Goal: Task Accomplishment & Management: Manage account settings

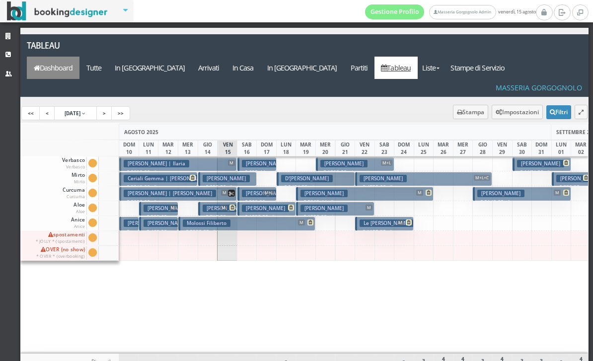
click at [80, 57] on link "Dashboard" at bounding box center [53, 68] width 53 height 22
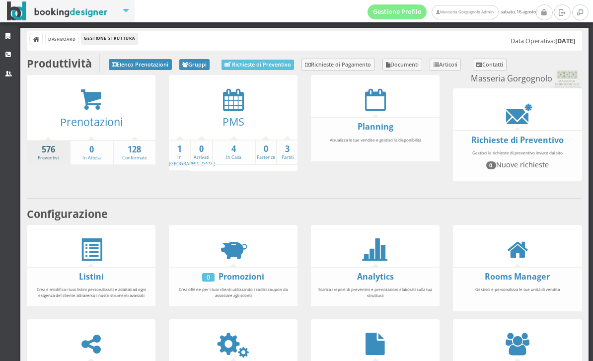
click at [42, 156] on link "576 Preventivi" at bounding box center [48, 152] width 43 height 17
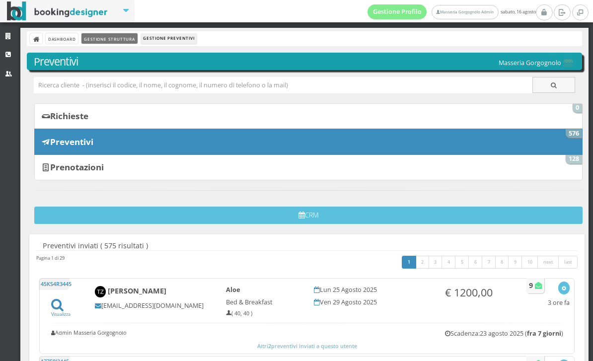
click at [112, 41] on link "Gestione Struttura" at bounding box center [109, 38] width 56 height 10
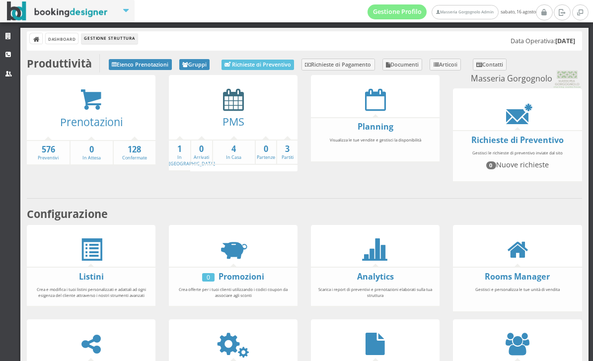
click at [235, 101] on icon at bounding box center [233, 99] width 21 height 22
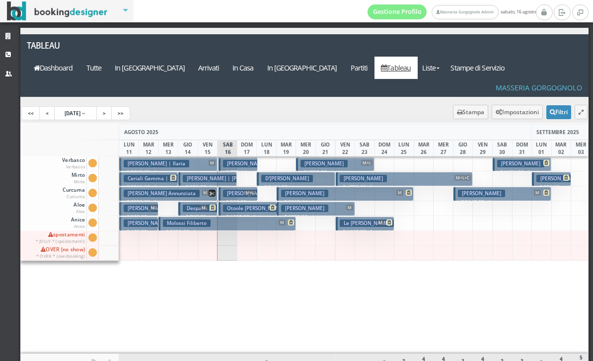
click at [332, 160] on h3 "Del Greco Andrea" at bounding box center [324, 163] width 47 height 7
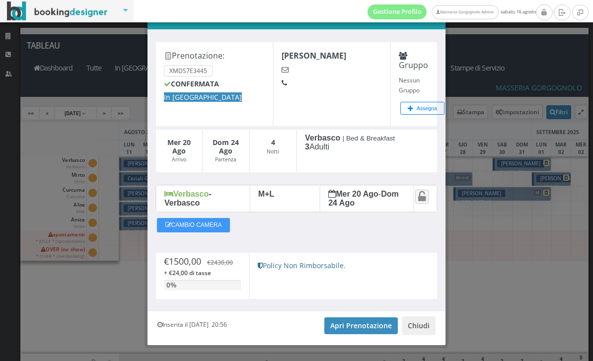
scroll to position [33, 0]
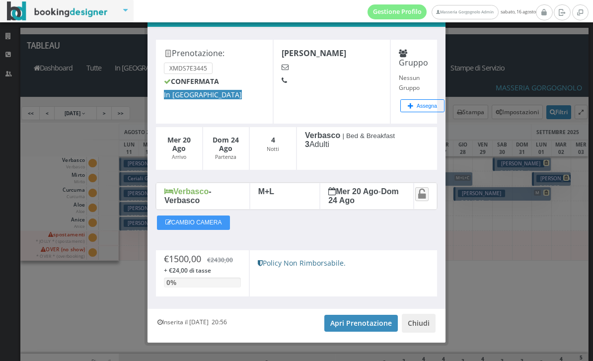
click at [428, 327] on button "Chiudi" at bounding box center [419, 323] width 34 height 19
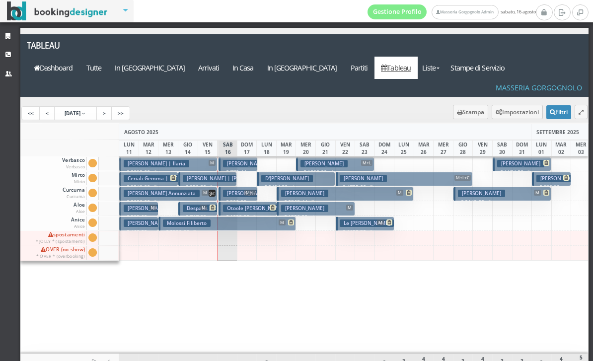
click at [332, 160] on h3 "Del Greco Andrea" at bounding box center [324, 163] width 47 height 7
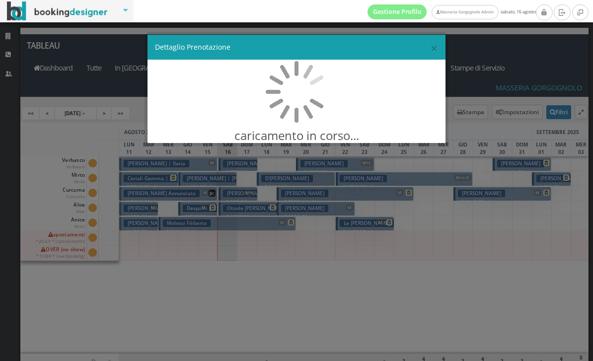
scroll to position [0, 0]
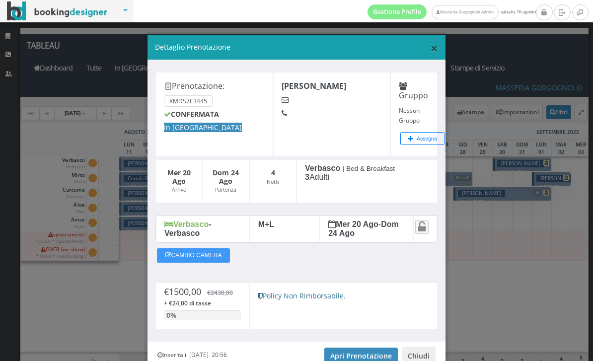
click at [434, 52] on span "×" at bounding box center [434, 48] width 8 height 19
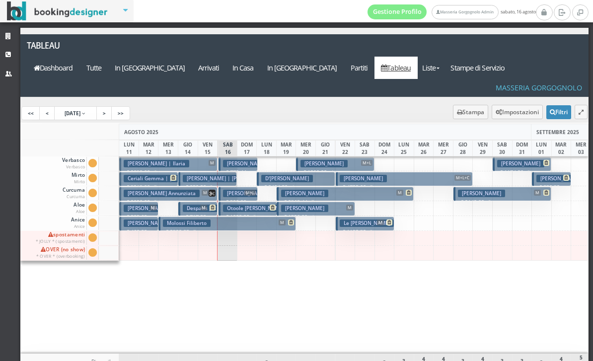
click at [494, 187] on button "Volpe Remi M € 2149.02 5 notti 2 Adulti" at bounding box center [503, 194] width 98 height 14
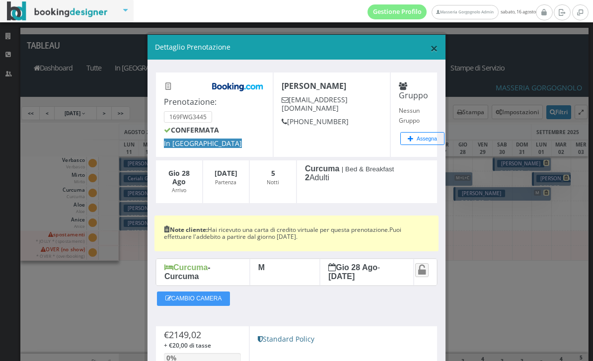
click at [436, 52] on span "×" at bounding box center [434, 48] width 8 height 19
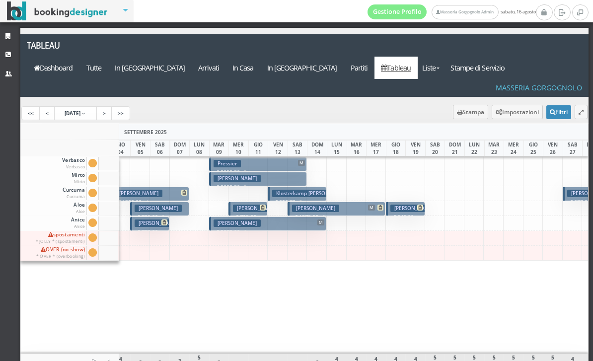
click at [274, 172] on button "Pressler Beth € 2092.50 5 notti 2 Adulti" at bounding box center [258, 179] width 98 height 14
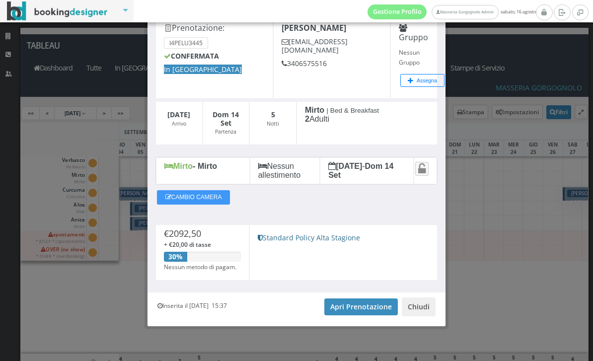
click at [426, 323] on div "Inserita il 10 Giu 2025 15:37 Apri Prenotazione Chiudi" at bounding box center [297, 310] width 298 height 34
click at [432, 314] on button "Chiudi" at bounding box center [419, 307] width 34 height 19
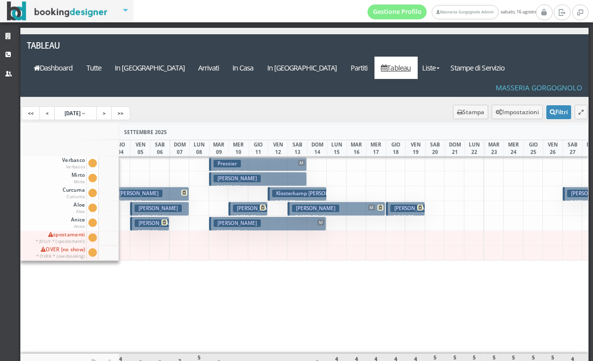
click at [282, 157] on button "Pressier M € 2092.50 5 notti 1 Adulto" at bounding box center [258, 164] width 98 height 14
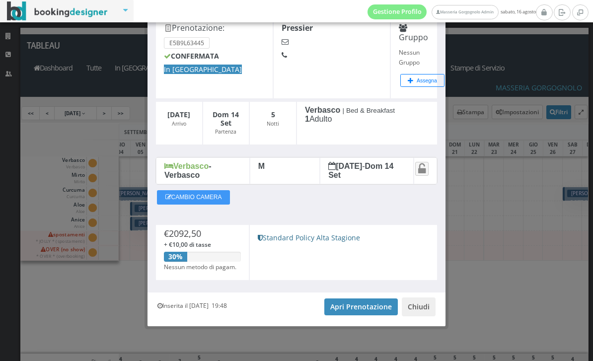
scroll to position [58, 0]
click at [426, 306] on button "Chiudi" at bounding box center [419, 307] width 34 height 19
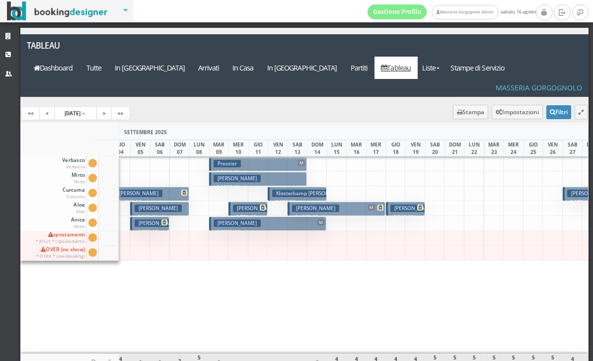
click at [268, 172] on button "Pressler Beth € 2092.50 5 notti 2 Adulti" at bounding box center [258, 179] width 98 height 14
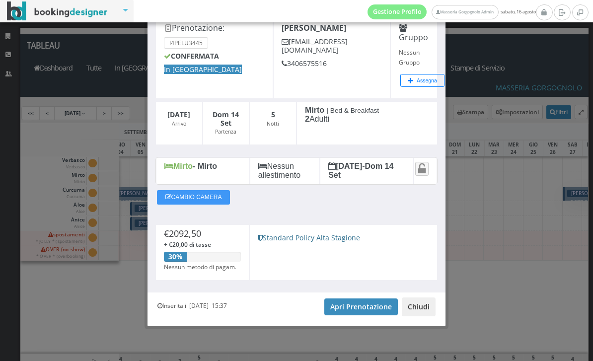
click at [423, 314] on button "Chiudi" at bounding box center [419, 307] width 34 height 19
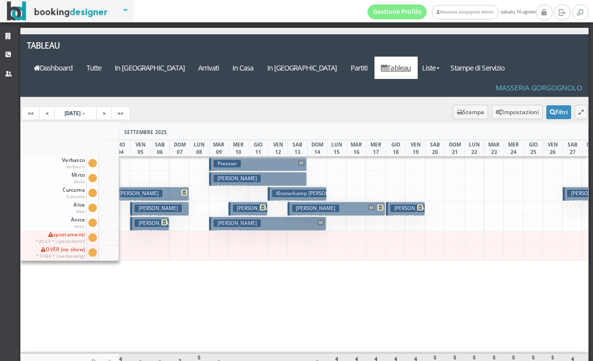
click at [270, 157] on button "Pressier M € 2092.50 5 notti 1 Adulto" at bounding box center [258, 164] width 98 height 14
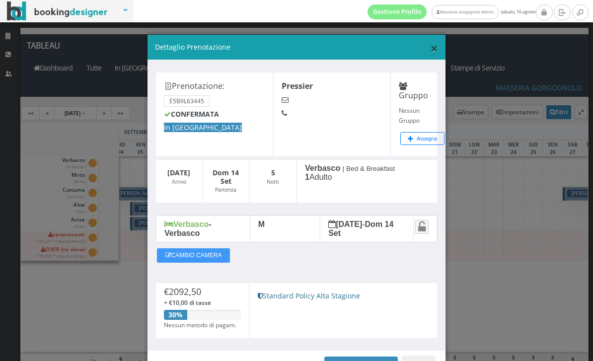
click at [437, 39] on span "×" at bounding box center [434, 48] width 8 height 19
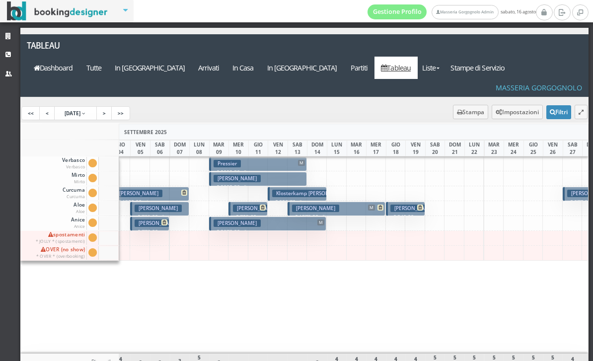
click at [261, 157] on button "Pressier M € 2092.50 5 notti 1 Adulto" at bounding box center [258, 164] width 98 height 14
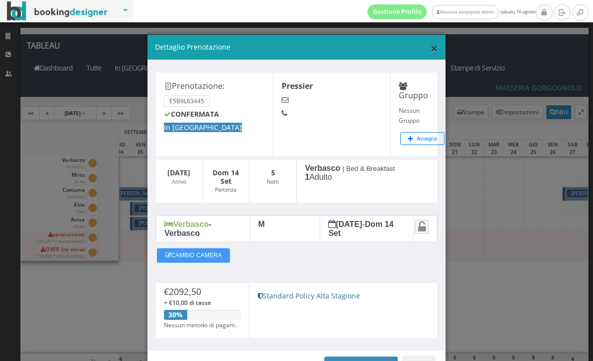
click at [436, 50] on span "×" at bounding box center [434, 48] width 8 height 19
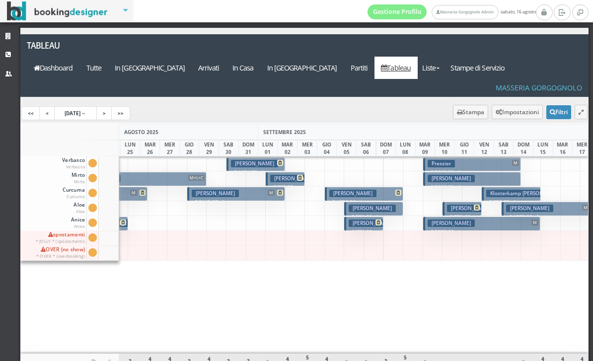
scroll to position [0, 177]
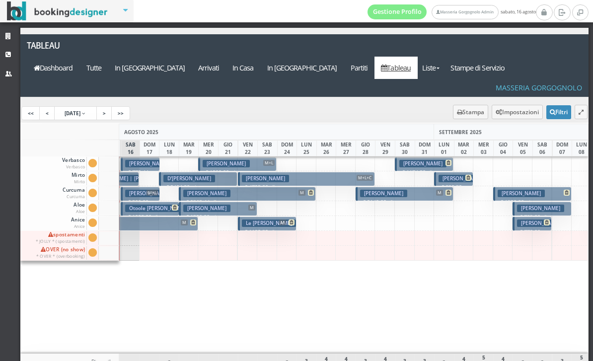
click at [420, 201] on div at bounding box center [424, 208] width 20 height 15
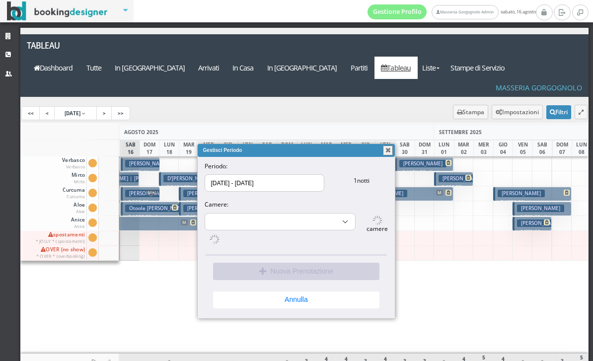
select select "10188"
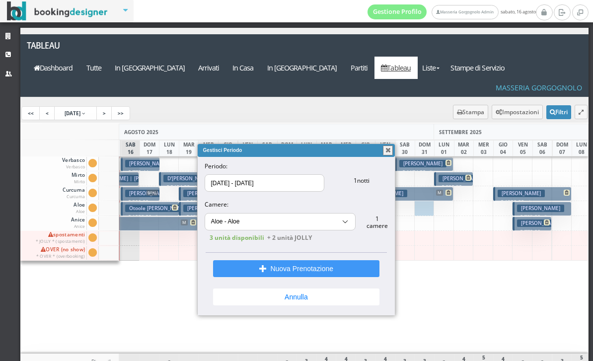
click at [388, 146] on button "button" at bounding box center [388, 151] width 10 height 10
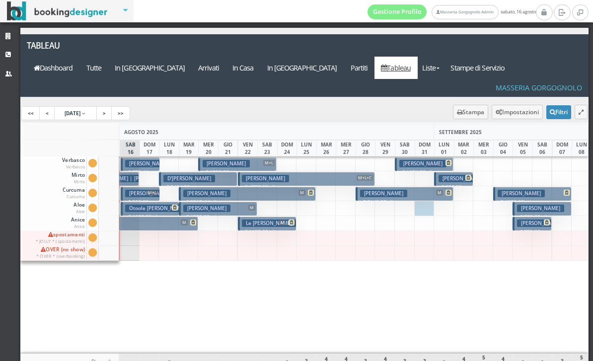
click at [419, 187] on button "Volpe Remi M € 2149.02 5 notti 2 Adulti" at bounding box center [405, 194] width 98 height 14
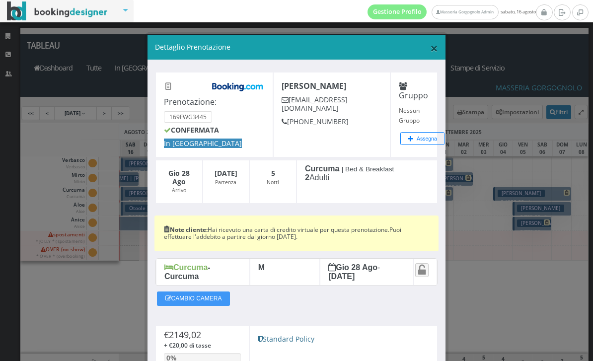
click at [434, 49] on span "×" at bounding box center [434, 48] width 8 height 19
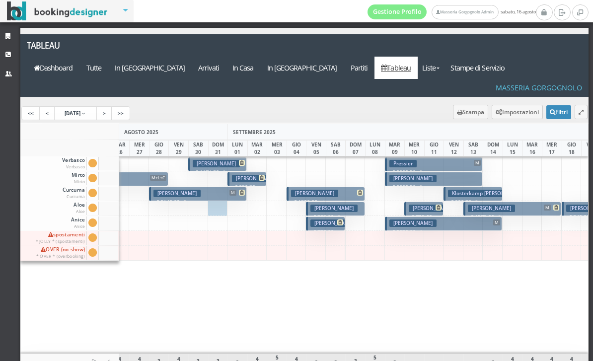
click at [429, 175] on h3 "Pressler Beth" at bounding box center [413, 178] width 47 height 7
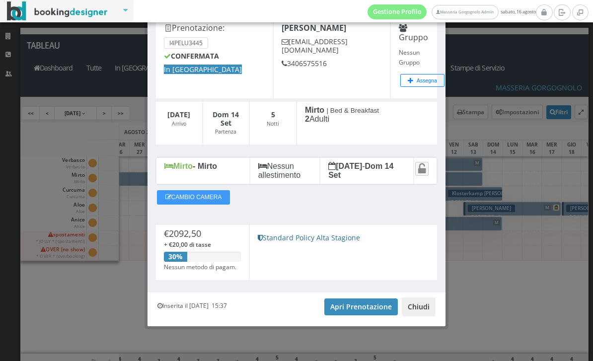
click at [432, 311] on button "Chiudi" at bounding box center [419, 307] width 34 height 19
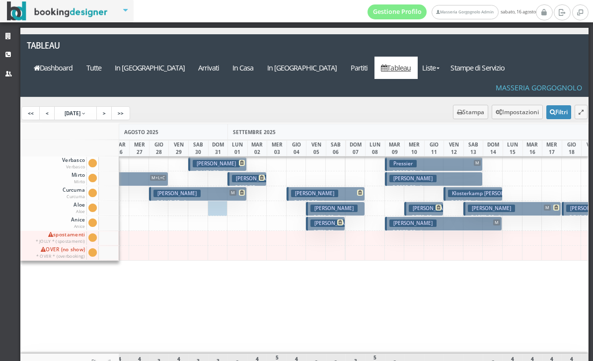
click at [438, 157] on button "Pressier M € 2092.50 5 notti 1 Adulto" at bounding box center [434, 164] width 98 height 14
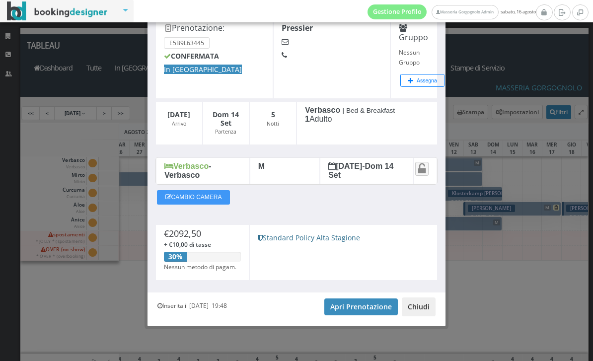
click at [425, 311] on button "Chiudi" at bounding box center [419, 307] width 34 height 19
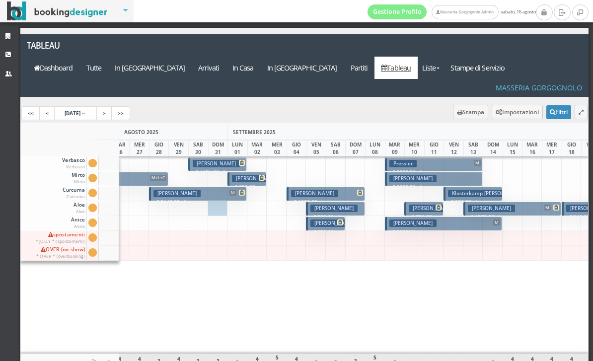
click at [442, 157] on button "Pressier M € 2092.50 5 notti 1 Adulto" at bounding box center [434, 164] width 98 height 14
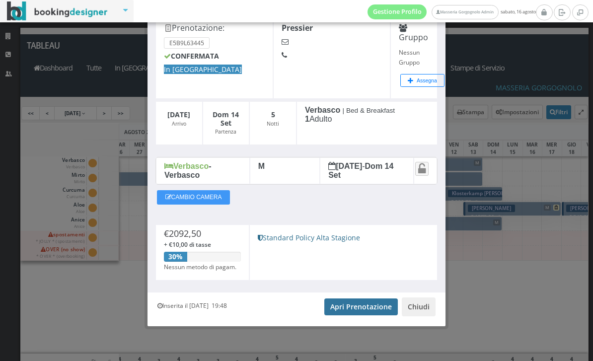
click at [367, 304] on link "Apri Prenotazione" at bounding box center [361, 307] width 74 height 17
click at [430, 306] on button "Chiudi" at bounding box center [419, 307] width 34 height 19
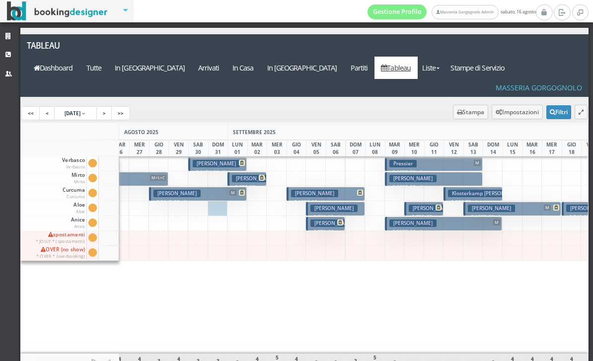
click at [427, 175] on h3 "Pressler Beth" at bounding box center [413, 178] width 47 height 7
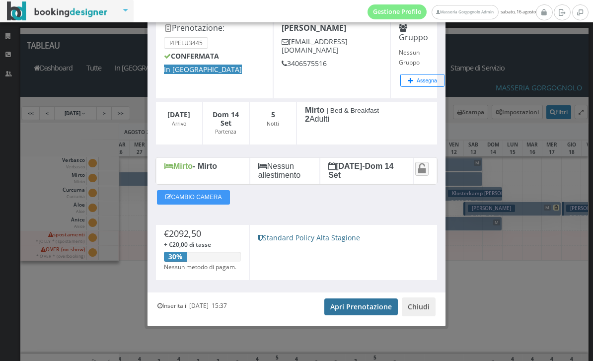
click at [363, 310] on link "Apri Prenotazione" at bounding box center [361, 307] width 74 height 17
click at [421, 310] on button "Chiudi" at bounding box center [419, 307] width 34 height 19
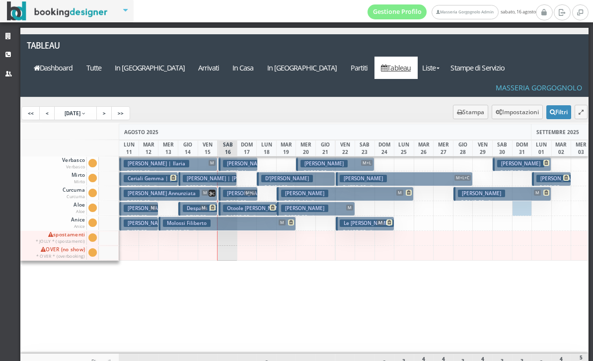
scroll to position [0, 0]
click at [223, 175] on h3 "Rutigliano Maria Teresa | Girone Cosimo" at bounding box center [229, 178] width 92 height 7
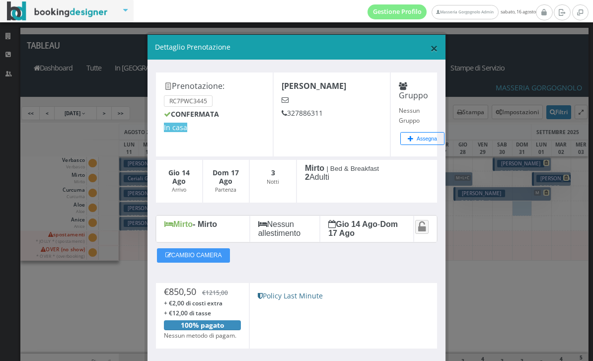
click at [437, 46] on span "×" at bounding box center [434, 48] width 8 height 19
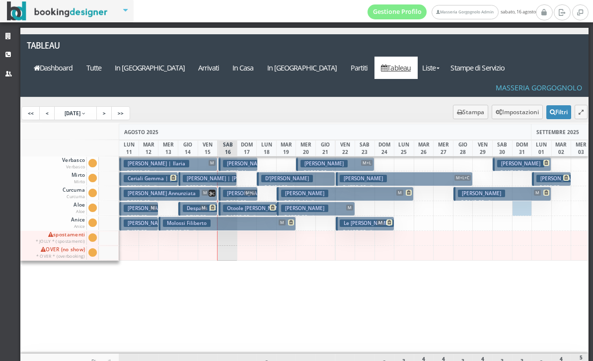
click at [207, 175] on h3 "Rutigliano Maria Teresa | Girone Cosimo" at bounding box center [229, 178] width 92 height 7
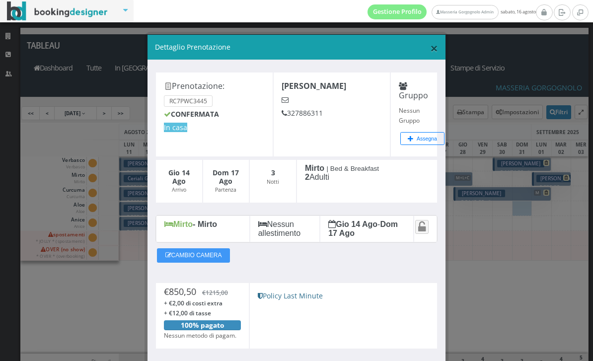
click at [434, 47] on span "×" at bounding box center [434, 48] width 8 height 19
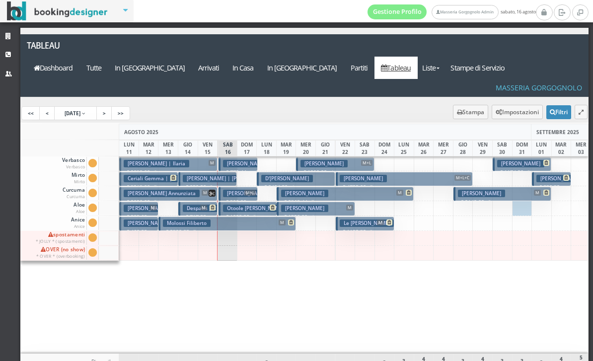
click at [216, 183] on p "€ 850.50 3 notti" at bounding box center [208, 187] width 51 height 8
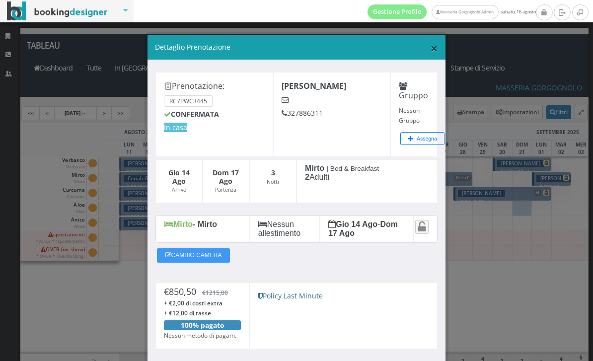
click at [434, 47] on span "×" at bounding box center [434, 48] width 8 height 19
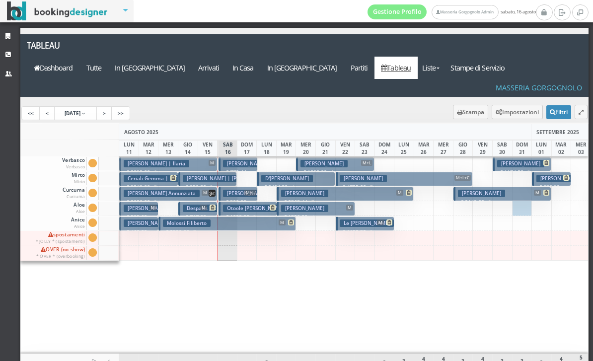
click at [239, 198] on p "€ 500.00 2 notti" at bounding box center [239, 205] width 32 height 15
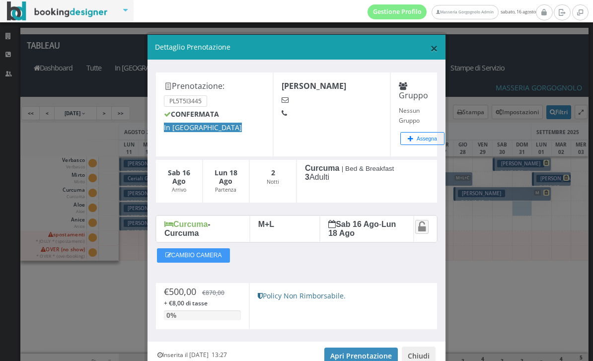
click at [433, 53] on span "×" at bounding box center [434, 48] width 8 height 19
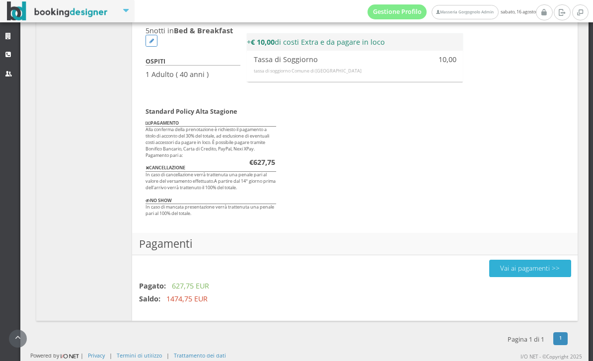
click at [541, 269] on button "Vai ai pagamenti >>" at bounding box center [530, 268] width 82 height 17
click at [540, 272] on button "Vai ai pagamenti >>" at bounding box center [530, 267] width 82 height 17
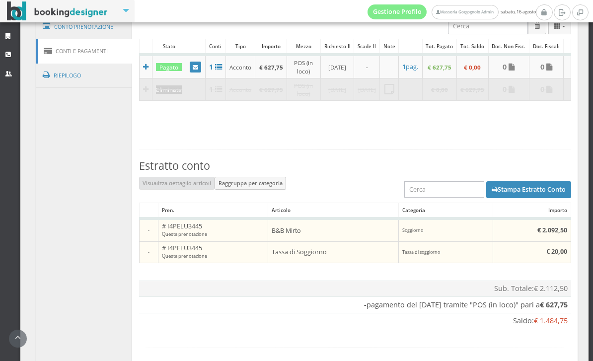
scroll to position [692, 0]
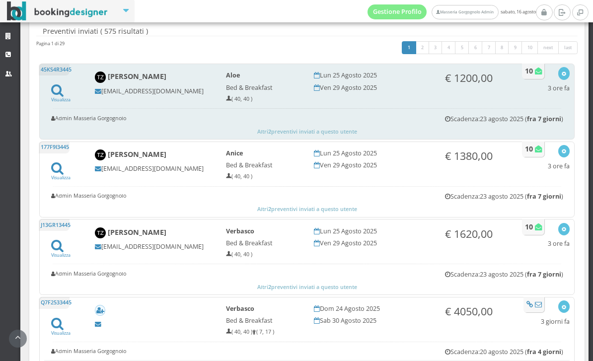
scroll to position [224, 0]
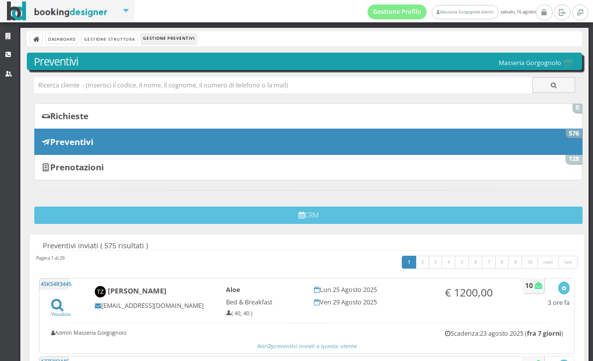
scroll to position [32, 0]
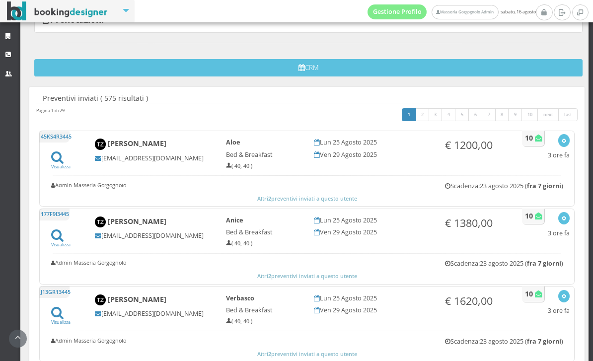
scroll to position [166, 0]
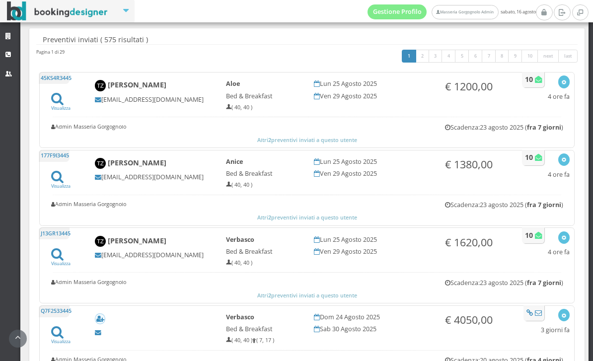
scroll to position [240, 0]
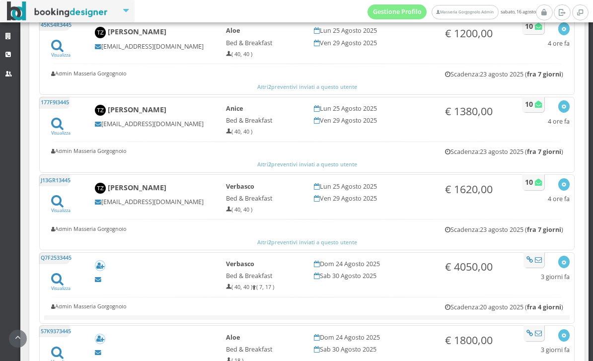
scroll to position [325, 0]
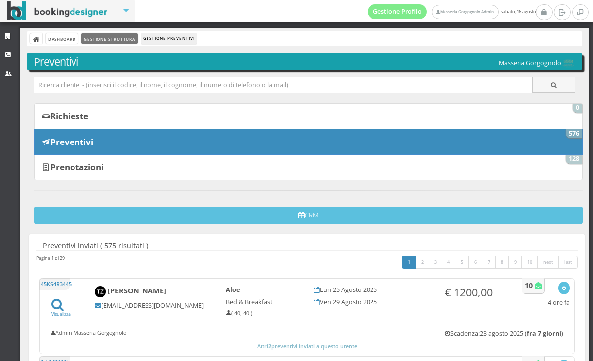
click at [101, 44] on link "Gestione Struttura" at bounding box center [109, 38] width 56 height 10
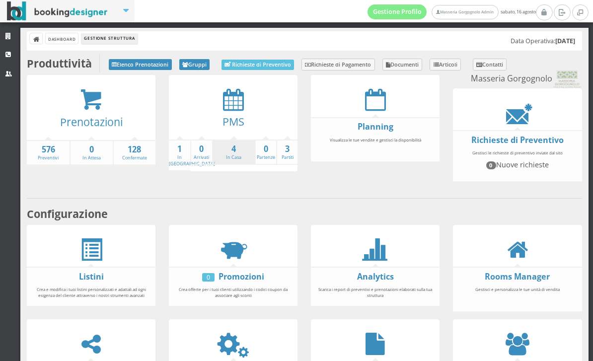
click at [242, 140] on li "4 In Casa" at bounding box center [233, 153] width 43 height 26
click at [239, 144] on strong "4" at bounding box center [234, 149] width 42 height 11
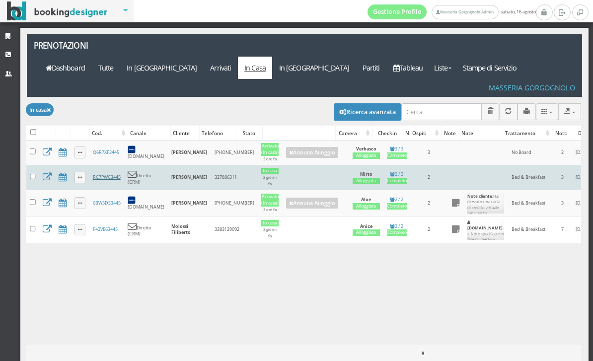
click at [107, 174] on link "RC7PWC3445" at bounding box center [107, 177] width 28 height 6
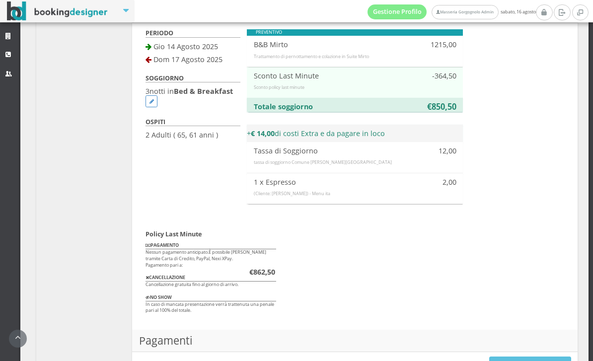
scroll to position [861, 0]
